Goal: Task Accomplishment & Management: Manage account settings

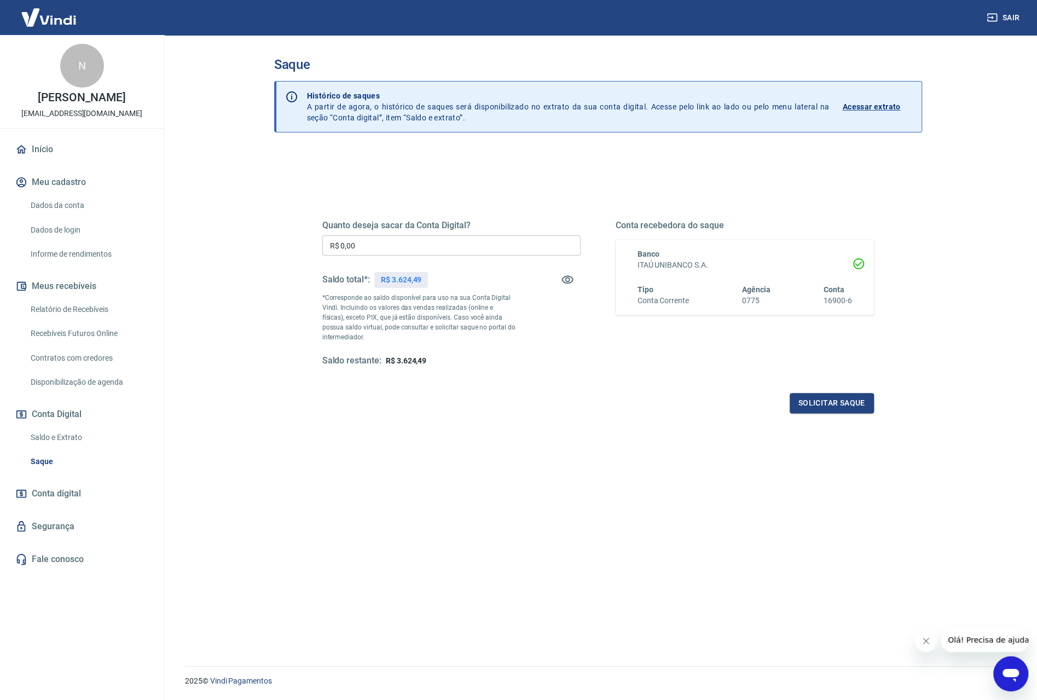
click at [449, 172] on div "Quanto deseja sacar da Conta Digital? R$ 0,00 ​ Saldo total*: R$ 3.624,49 *Corr…" at bounding box center [598, 299] width 578 height 254
click at [368, 242] on input "R$ 0,00" at bounding box center [451, 245] width 258 height 20
click at [386, 238] on input "R$ 0,00" at bounding box center [451, 245] width 258 height 20
type input "R$ 3.624,49"
click at [850, 406] on button "Solicitar saque" at bounding box center [832, 403] width 84 height 20
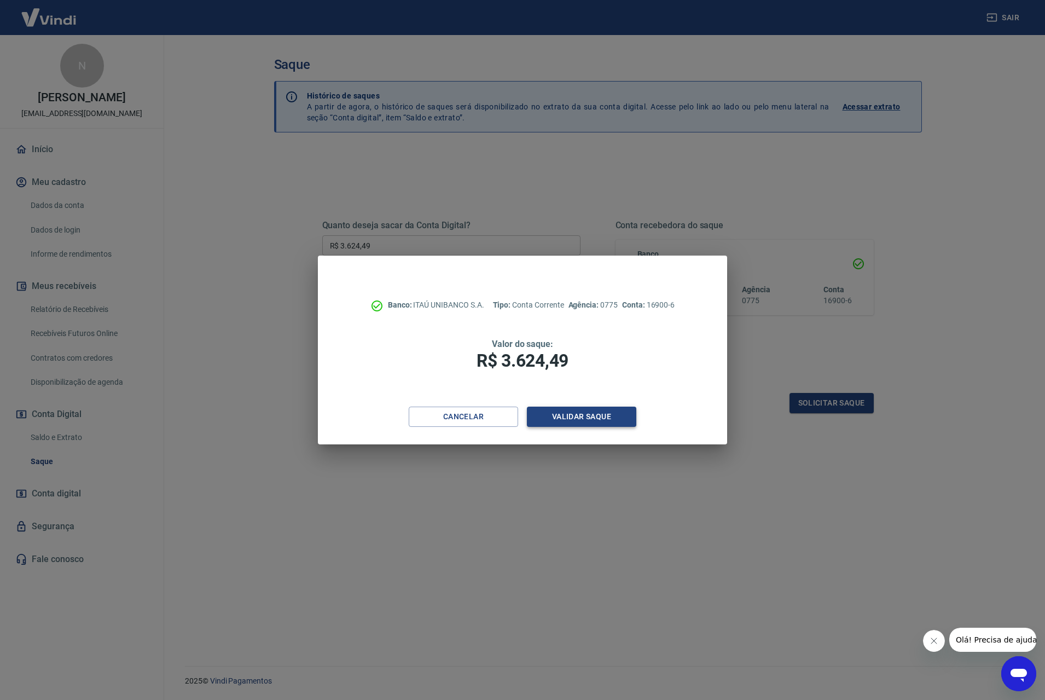
click at [611, 420] on button "Validar saque" at bounding box center [581, 417] width 109 height 20
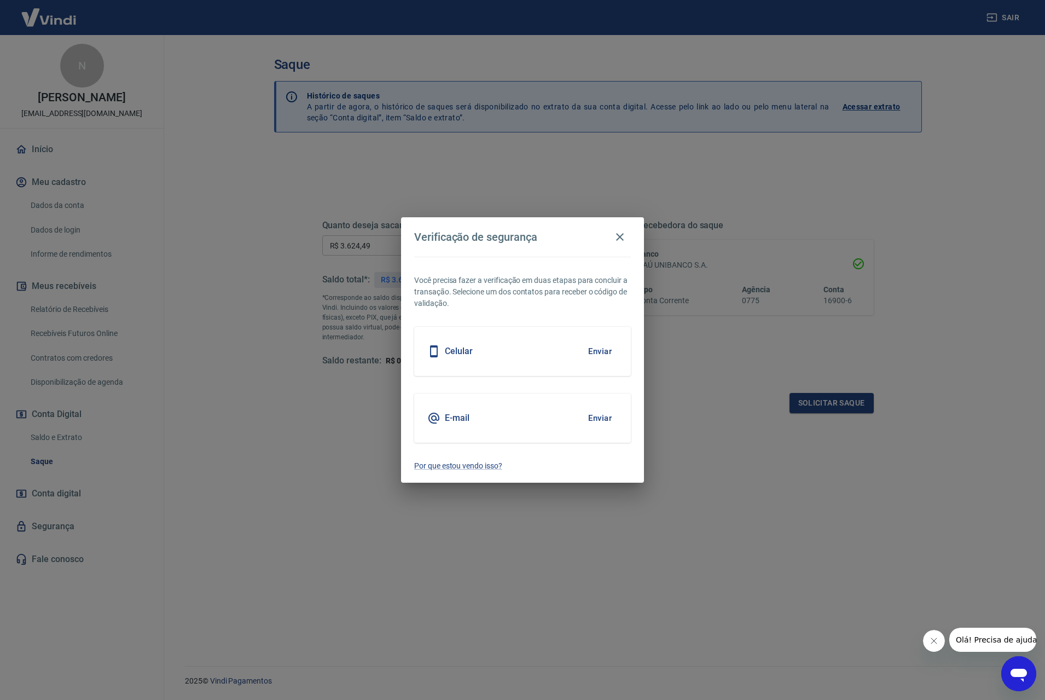
click at [587, 350] on button "Enviar" at bounding box center [600, 351] width 36 height 23
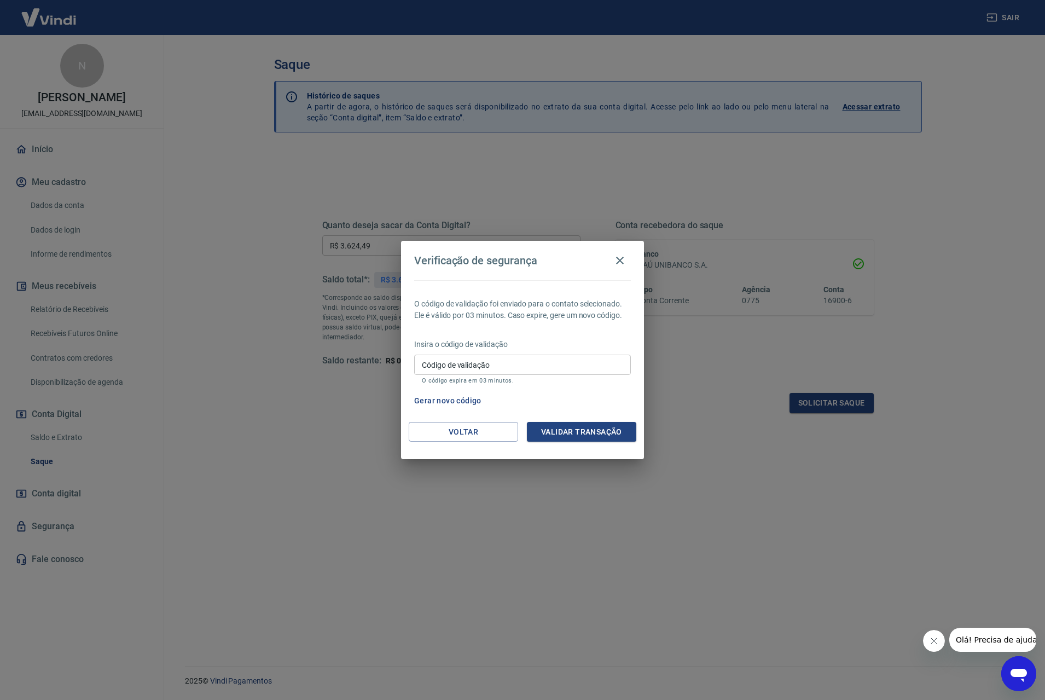
click at [717, 166] on div "Verificação de segurança O código de validação foi enviado para o contato selec…" at bounding box center [522, 350] width 1045 height 700
click at [765, 136] on div "Verificação de segurança O código de validação foi enviado para o contato selec…" at bounding box center [522, 350] width 1045 height 700
click at [507, 364] on input "Código de validação" at bounding box center [522, 365] width 217 height 20
type input "188574"
click at [588, 432] on button "Validar transação" at bounding box center [581, 432] width 109 height 20
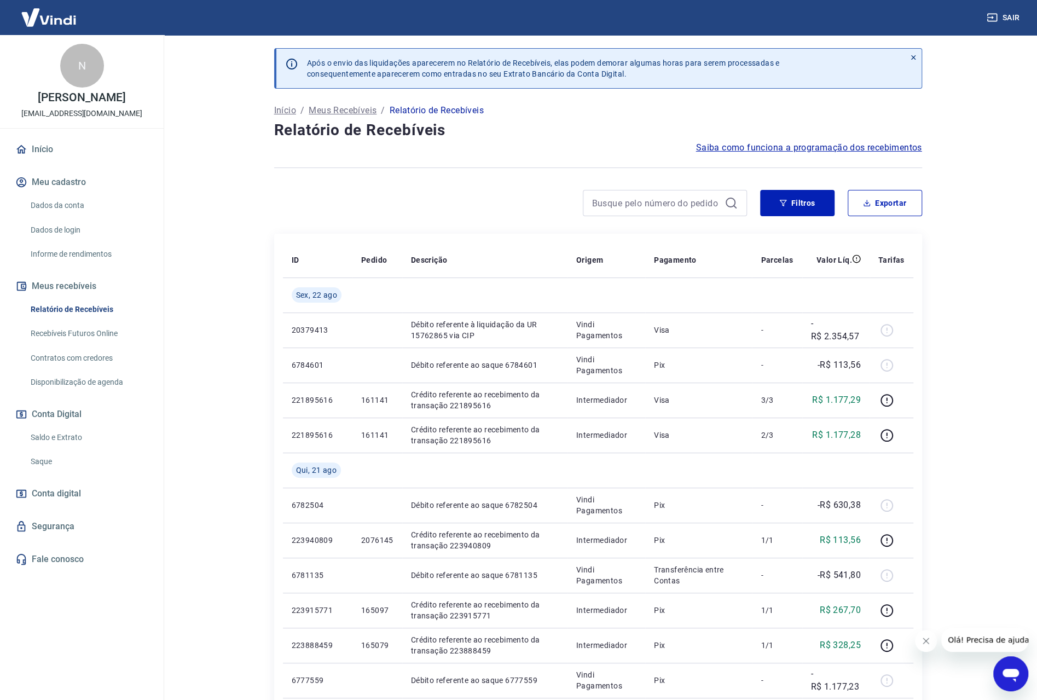
click at [494, 178] on div at bounding box center [598, 167] width 648 height 27
click at [321, 190] on div at bounding box center [510, 203] width 473 height 26
